Goal: Find specific page/section: Find specific page/section

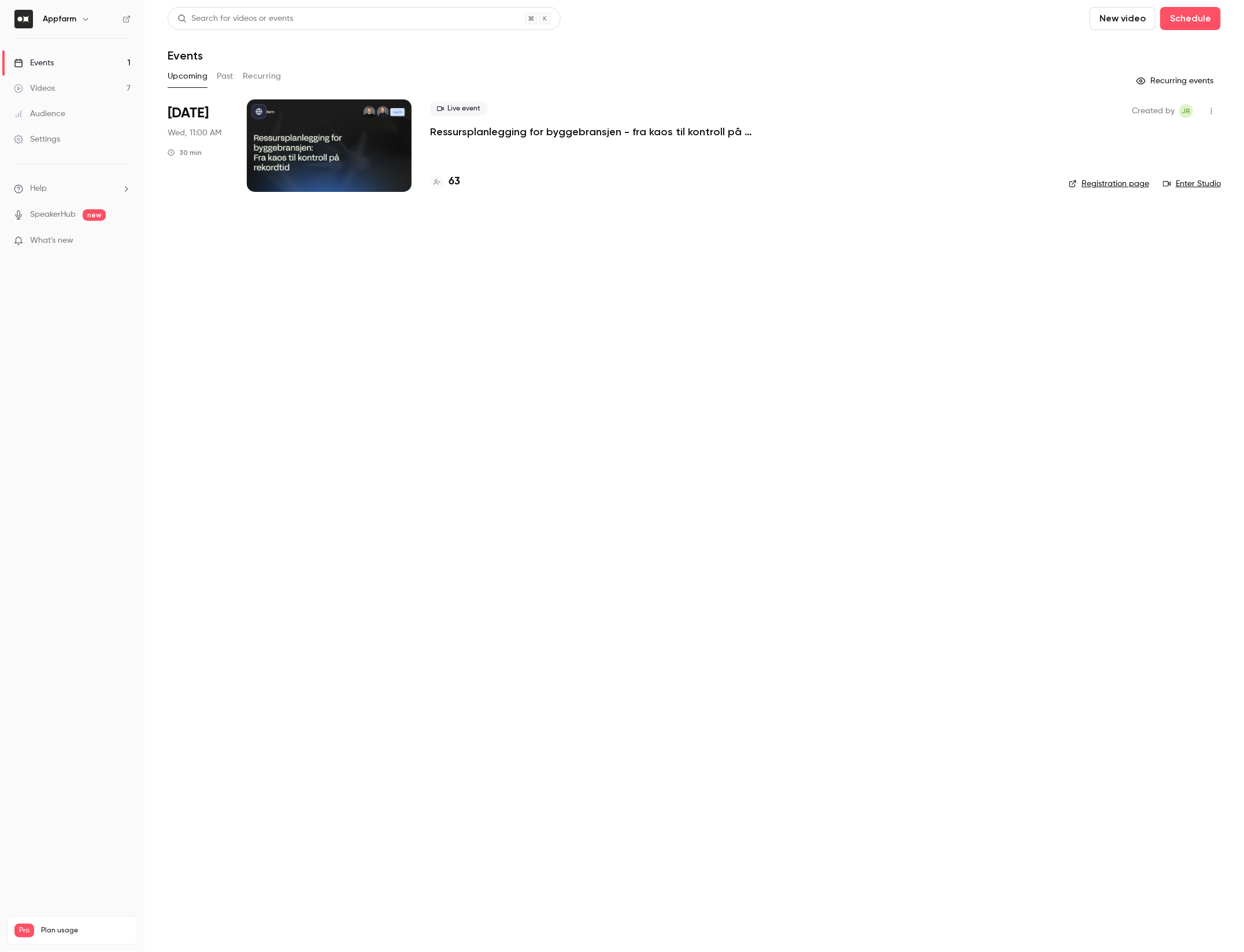
click at [453, 183] on h4 "63" at bounding box center [454, 182] width 12 height 15
click at [460, 183] on div "63" at bounding box center [741, 182] width 621 height 15
click at [456, 182] on h4 "63" at bounding box center [454, 182] width 12 height 15
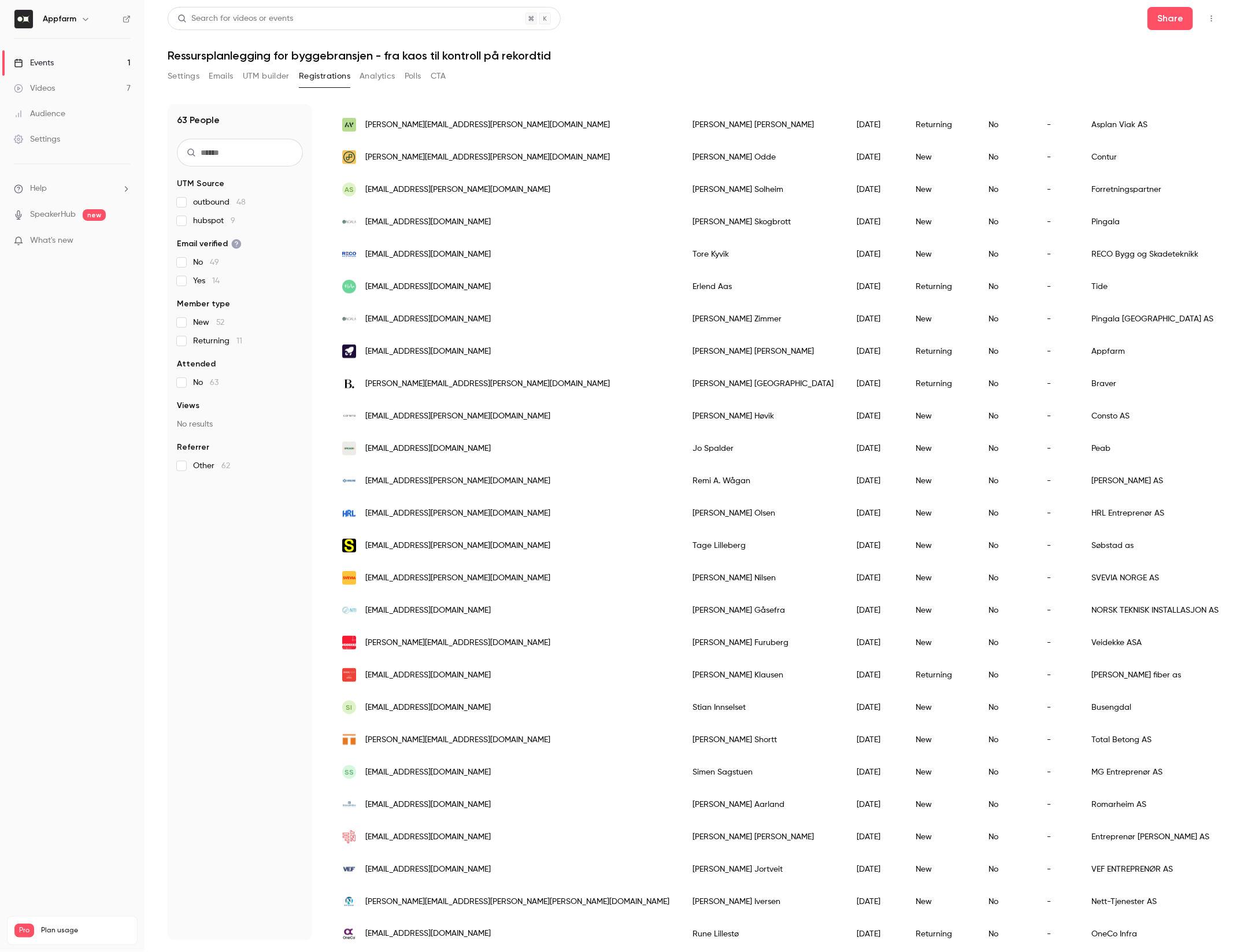
scroll to position [501, 0]
